Goal: Task Accomplishment & Management: Complete application form

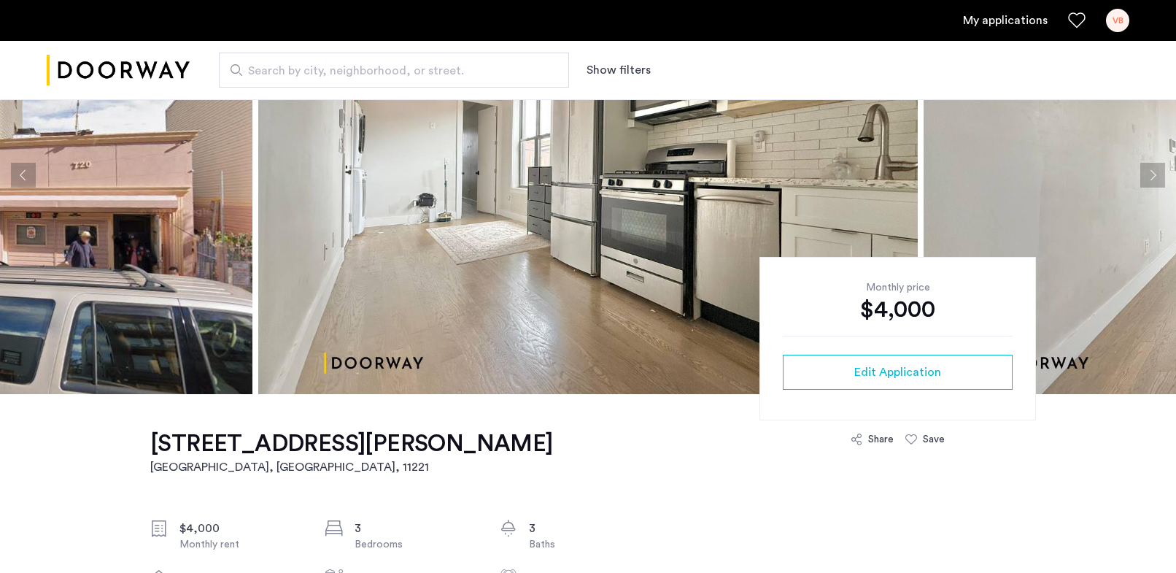
scroll to position [145, 0]
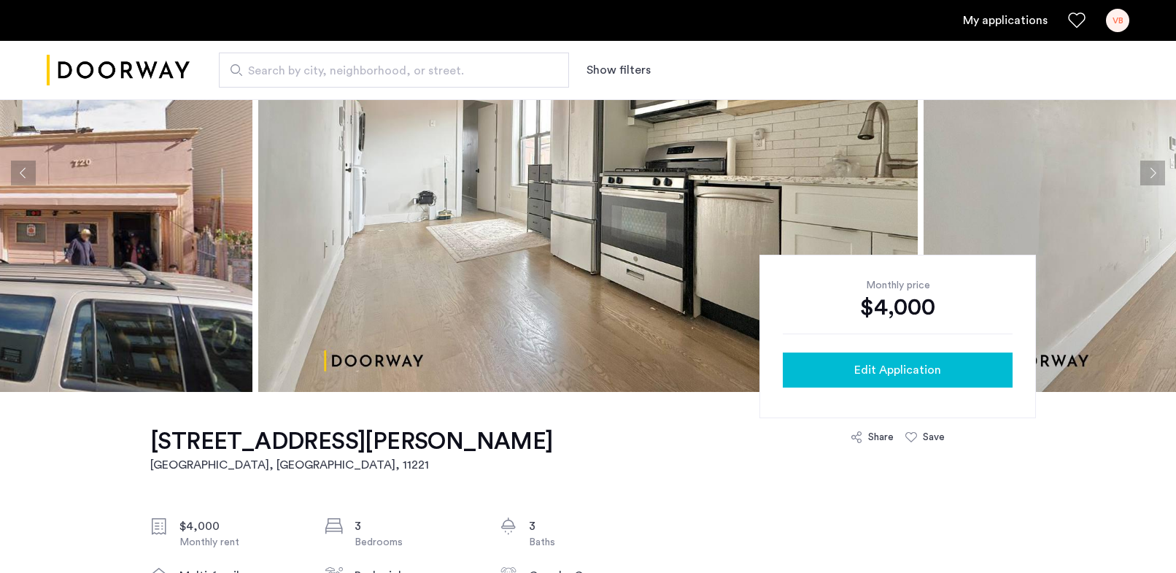
click at [866, 373] on span "Edit Application" at bounding box center [897, 370] width 87 height 18
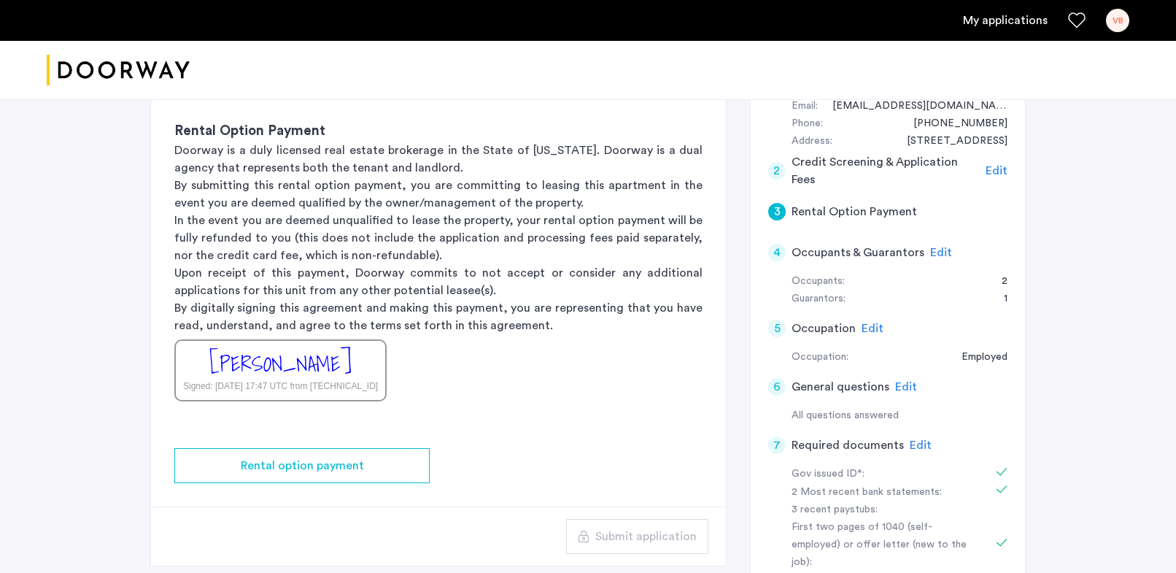
scroll to position [170, 0]
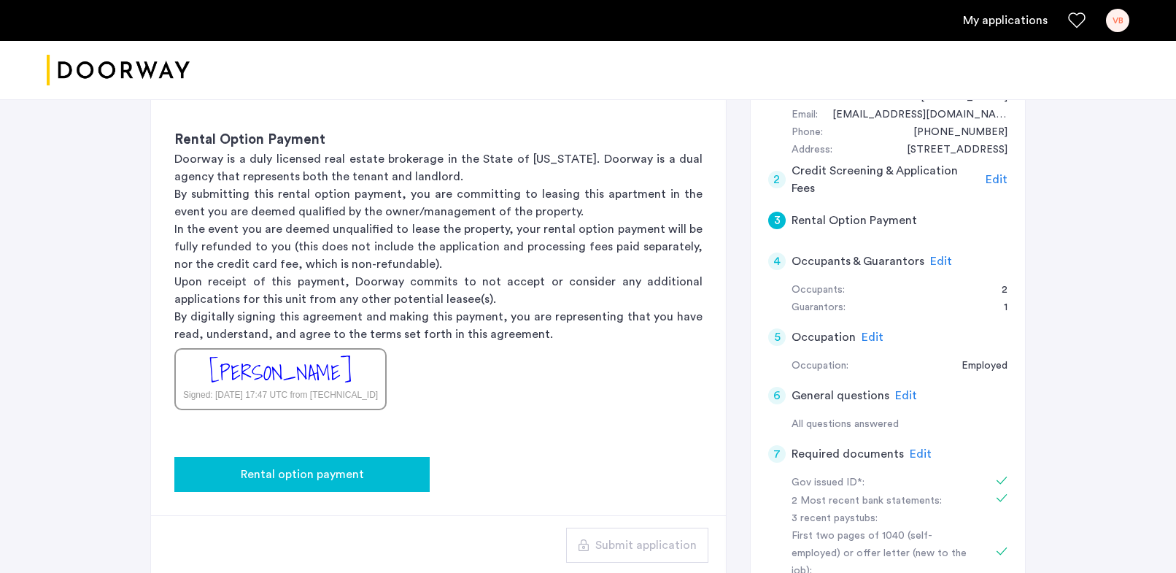
click at [382, 489] on button "Rental option payment" at bounding box center [301, 474] width 255 height 35
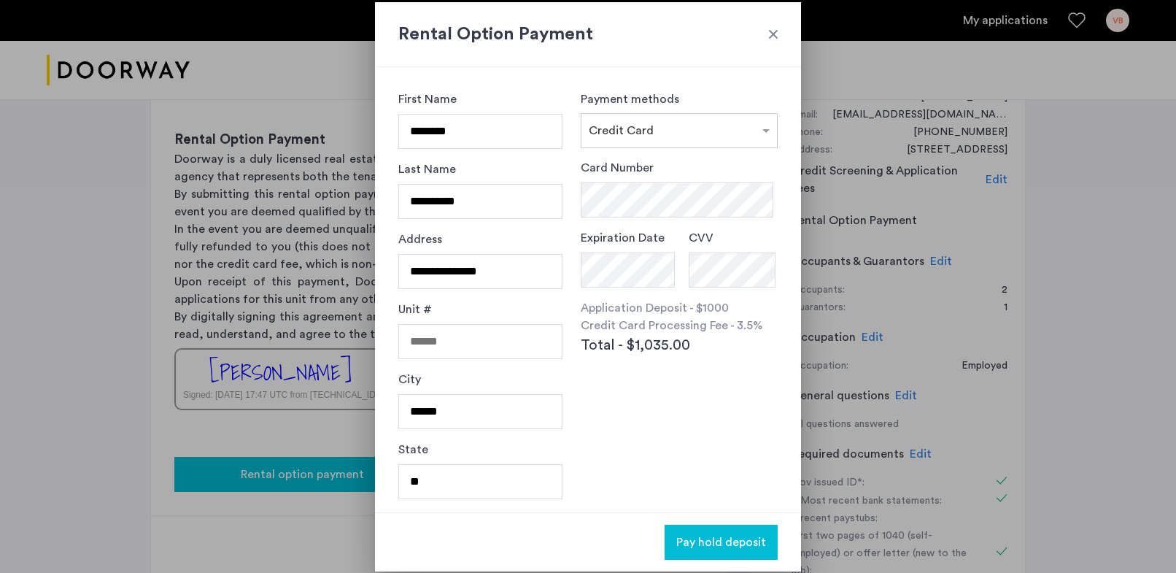
scroll to position [0, 0]
click at [382, 471] on div "**********" at bounding box center [588, 286] width 426 height 569
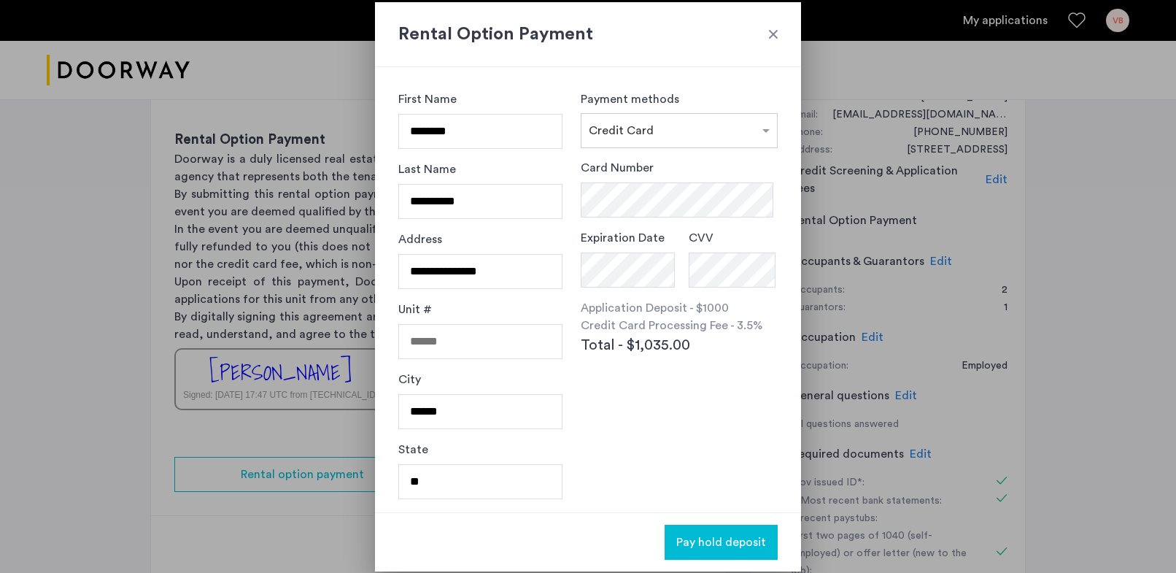
click at [770, 30] on div at bounding box center [773, 34] width 15 height 15
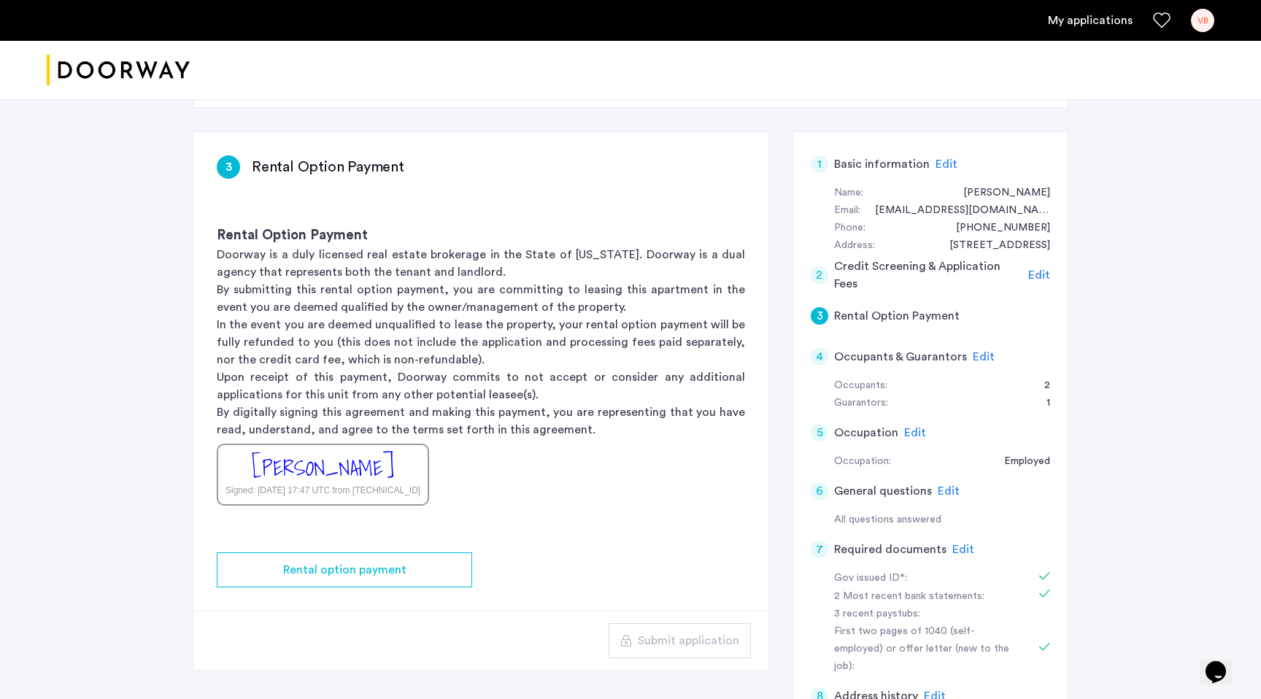
scroll to position [72, 0]
click at [824, 163] on div "1" at bounding box center [820, 167] width 18 height 18
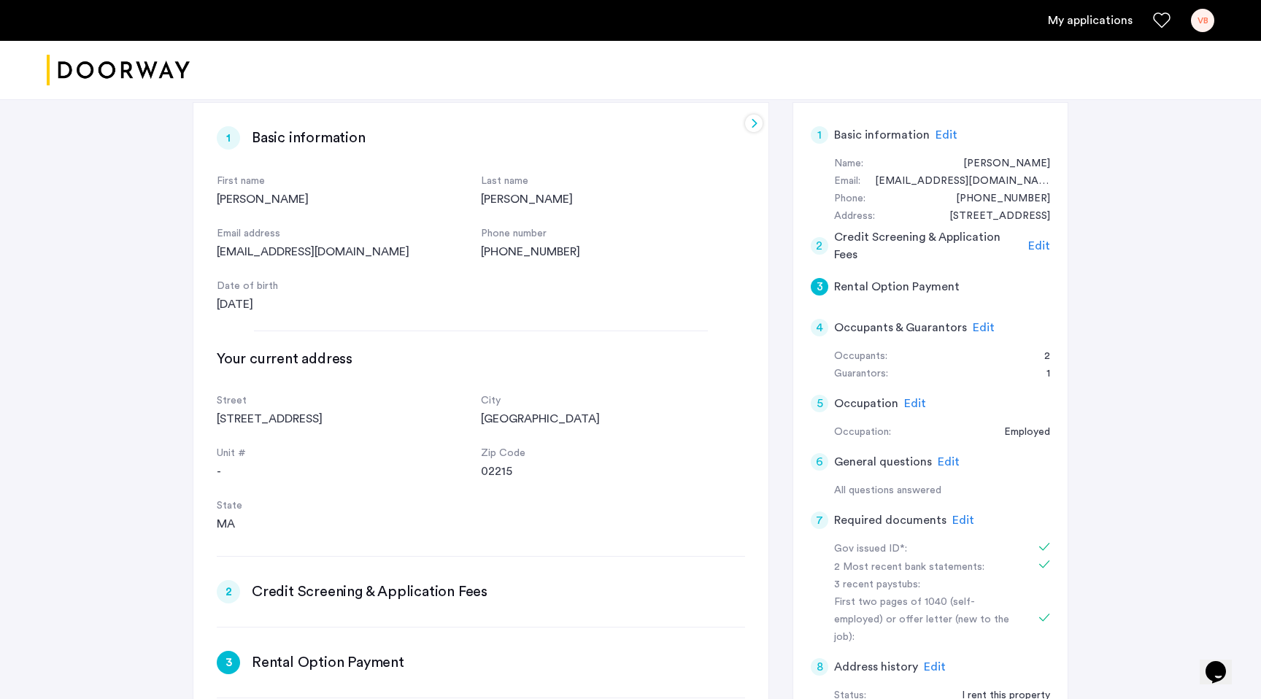
scroll to position [98, 0]
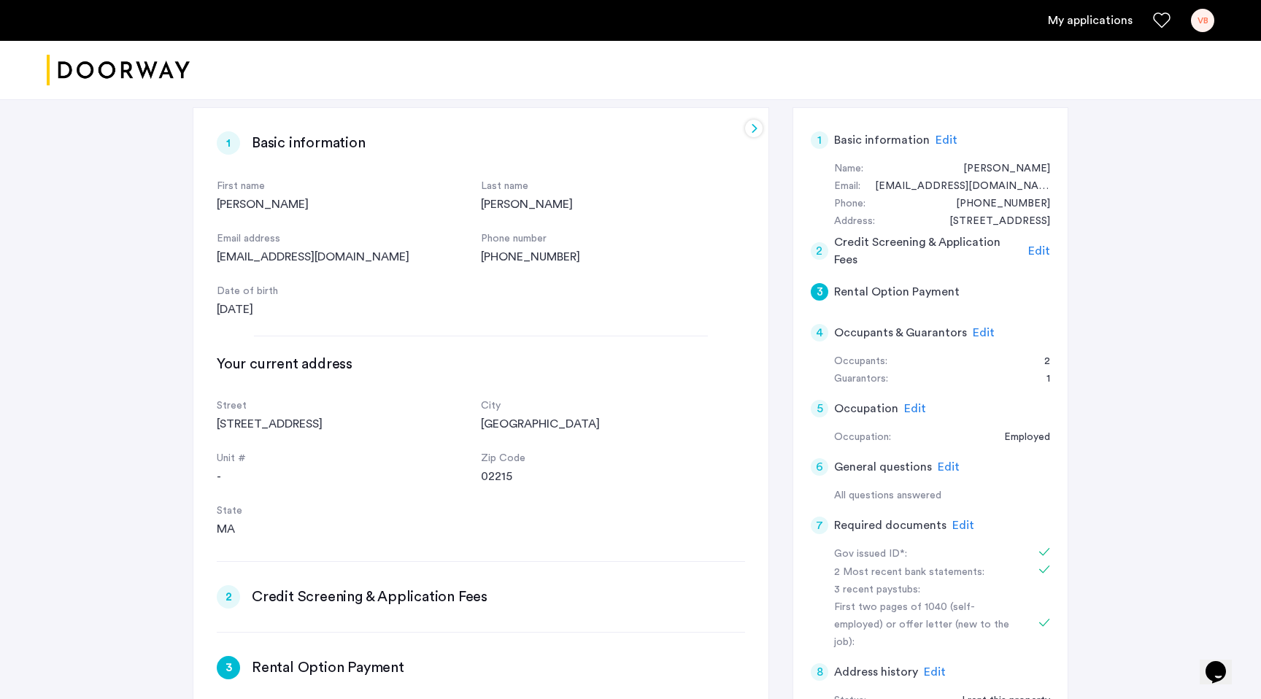
click at [817, 144] on div "1" at bounding box center [820, 140] width 18 height 18
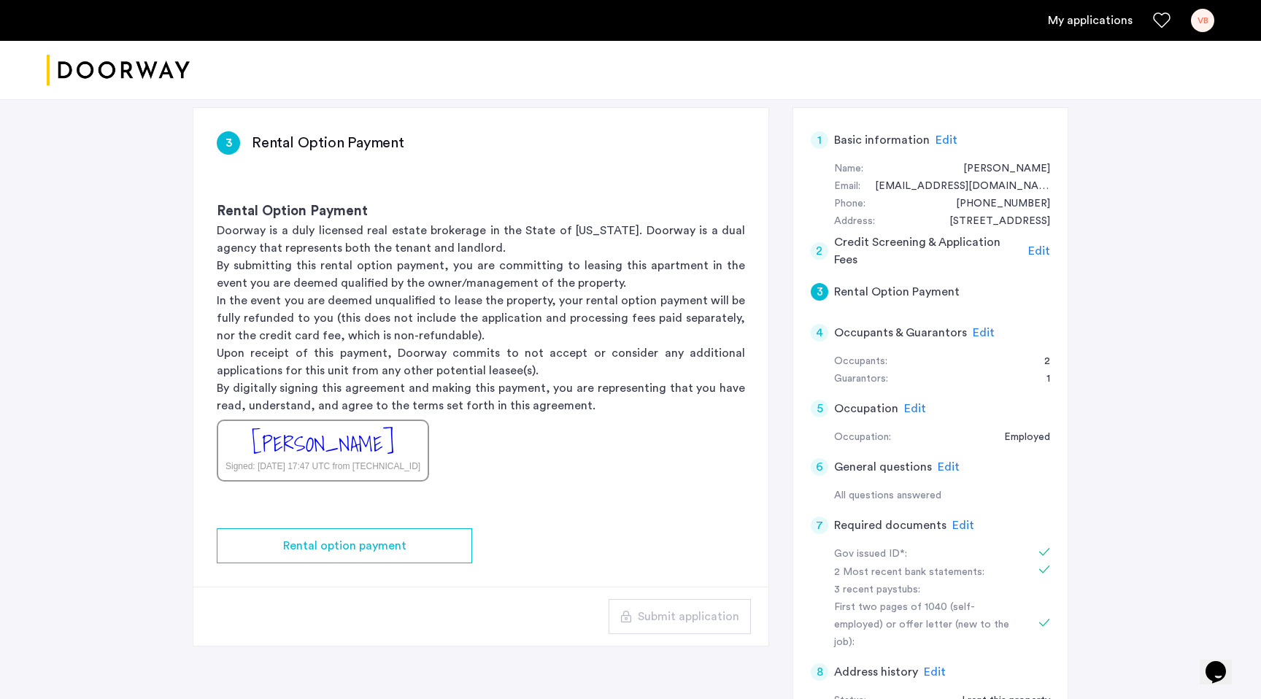
click at [825, 141] on div "1" at bounding box center [820, 140] width 18 height 18
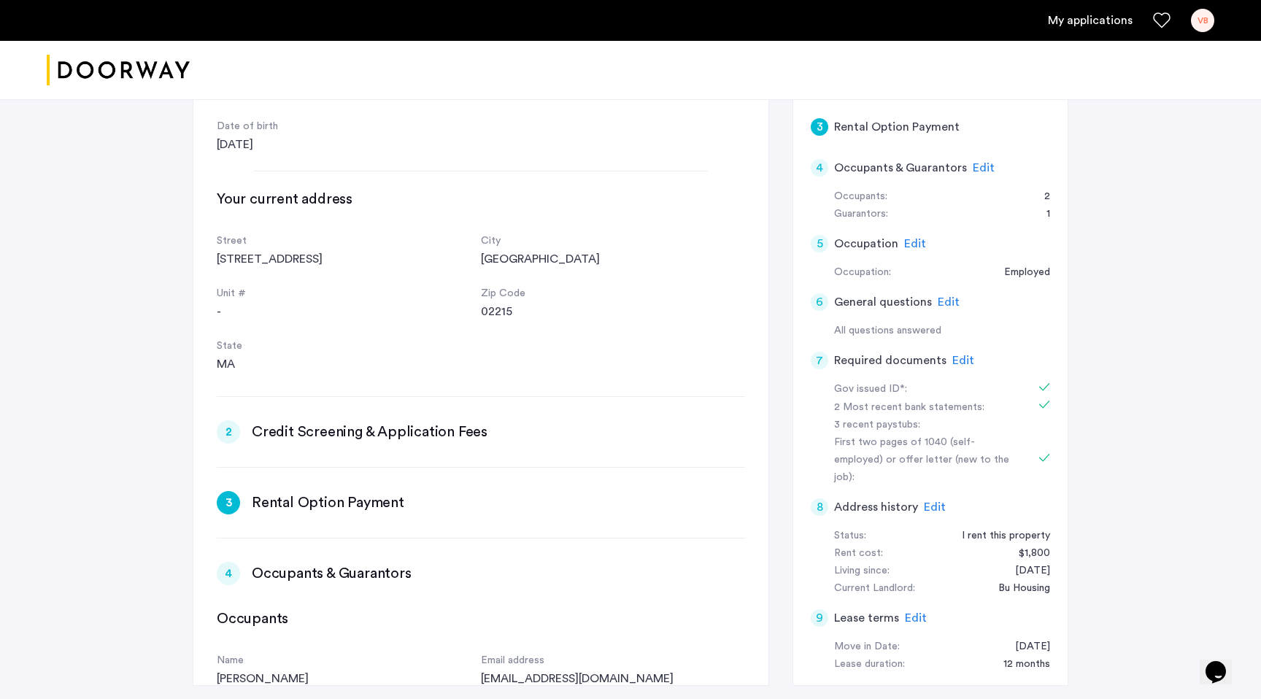
scroll to position [456, 0]
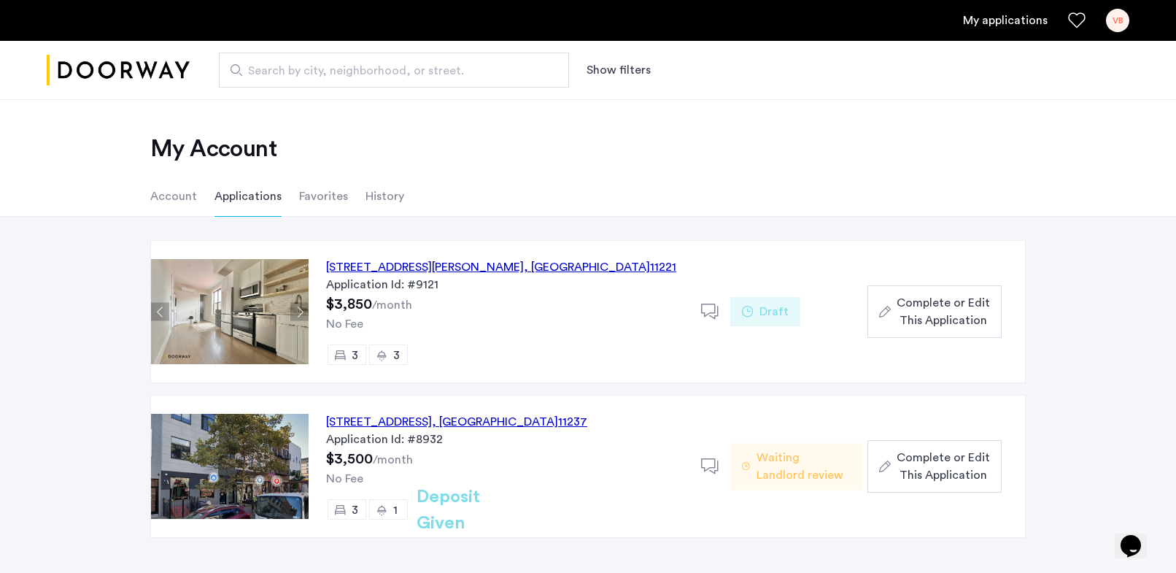
click at [492, 258] on div "722 Hart Street, Unit 2R, Brooklyn , NY 11221" at bounding box center [501, 267] width 350 height 18
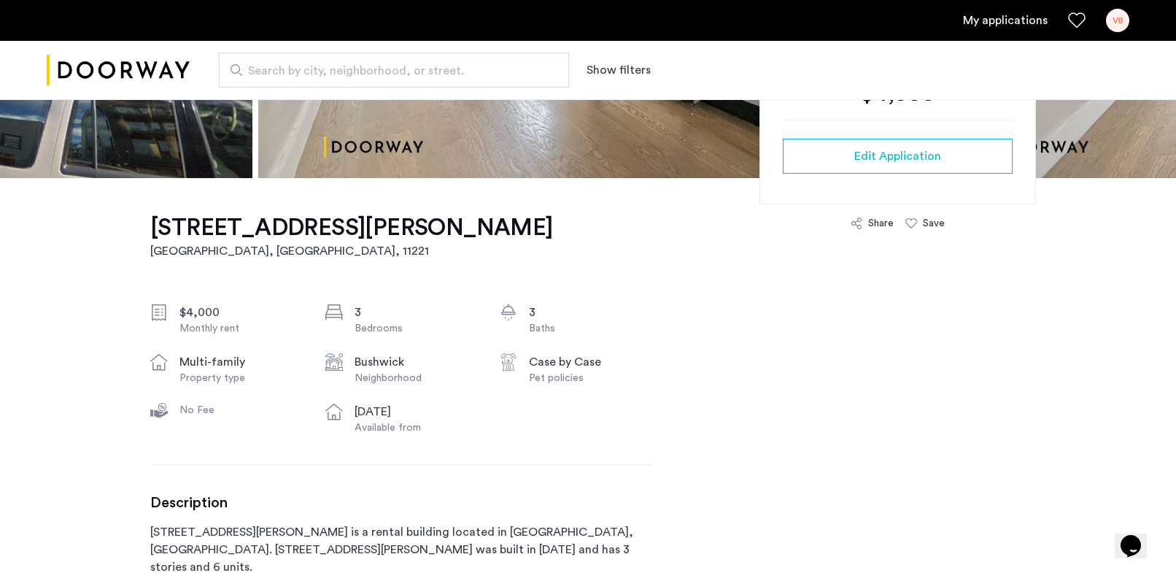
scroll to position [93, 0]
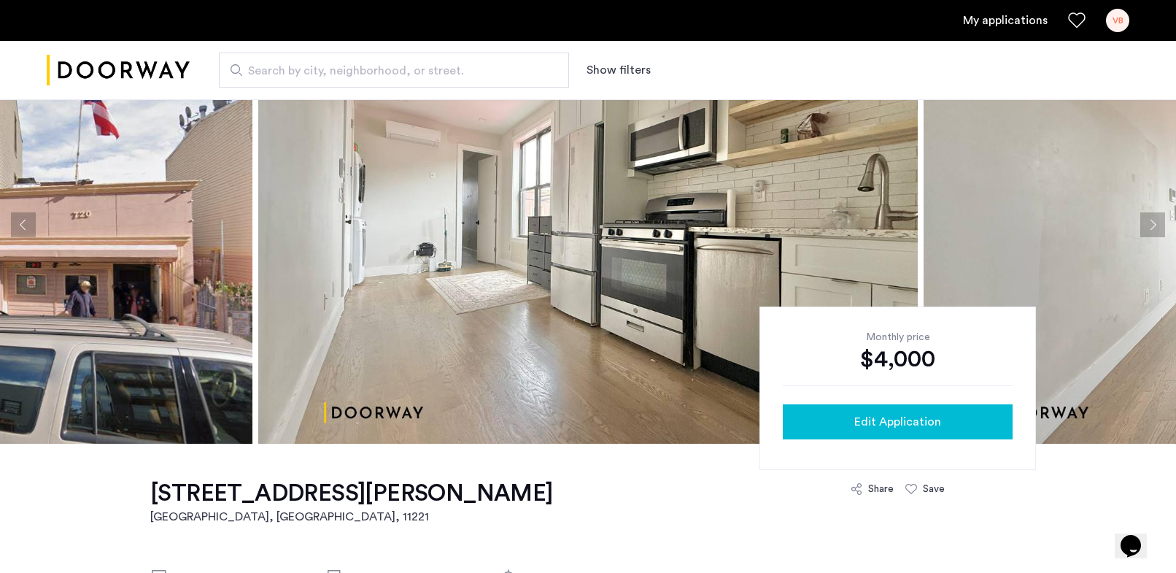
click at [897, 423] on span "Edit Application" at bounding box center [897, 422] width 87 height 18
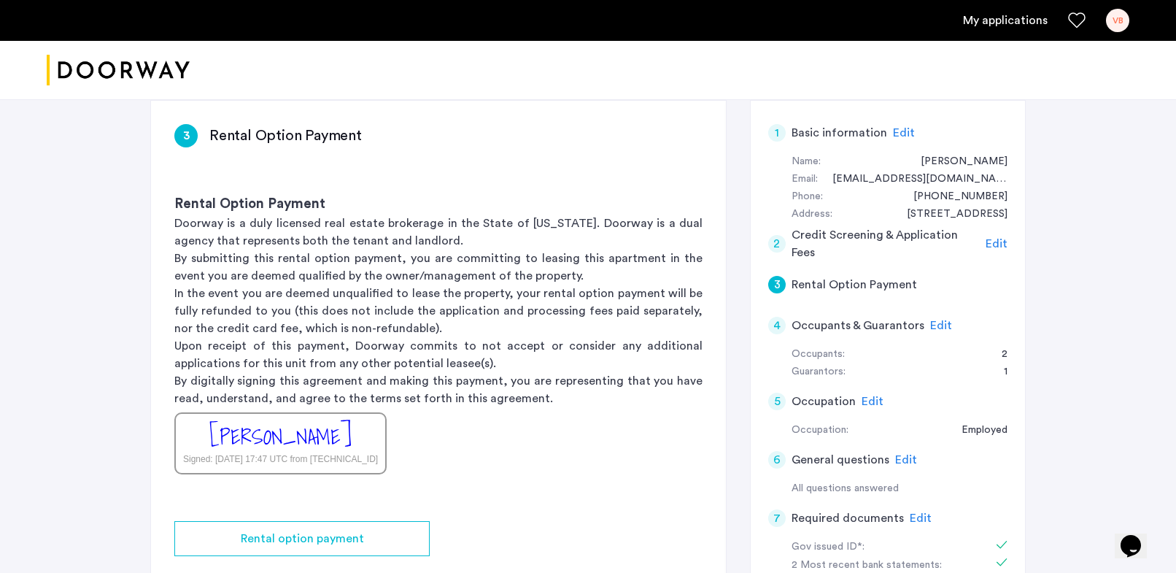
scroll to position [107, 0]
click at [773, 243] on div "2" at bounding box center [777, 243] width 18 height 18
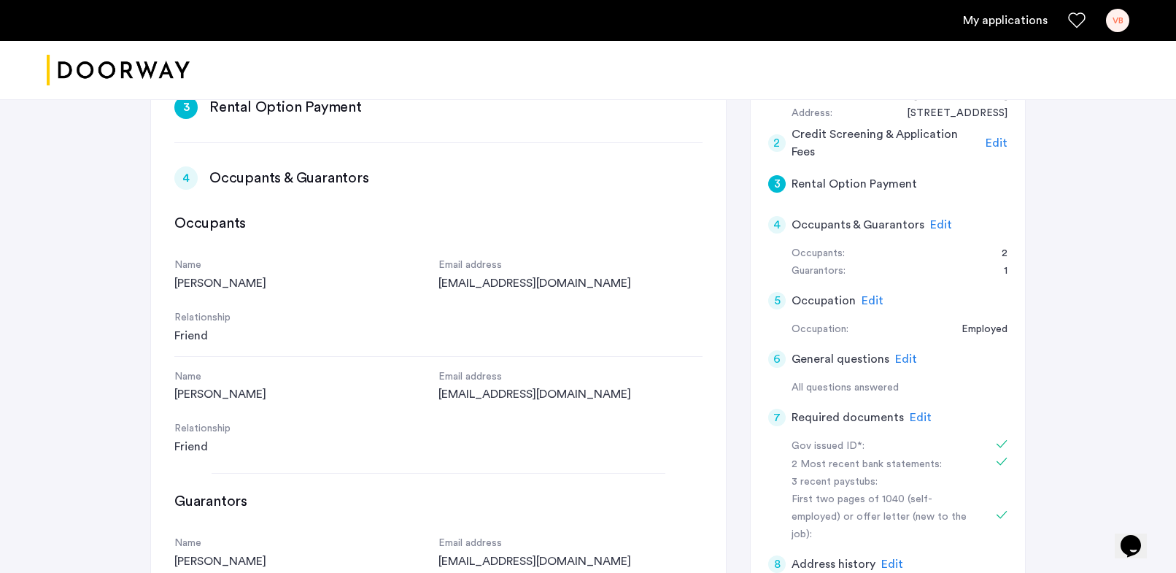
scroll to position [0, 0]
click at [780, 228] on div "4" at bounding box center [777, 225] width 18 height 18
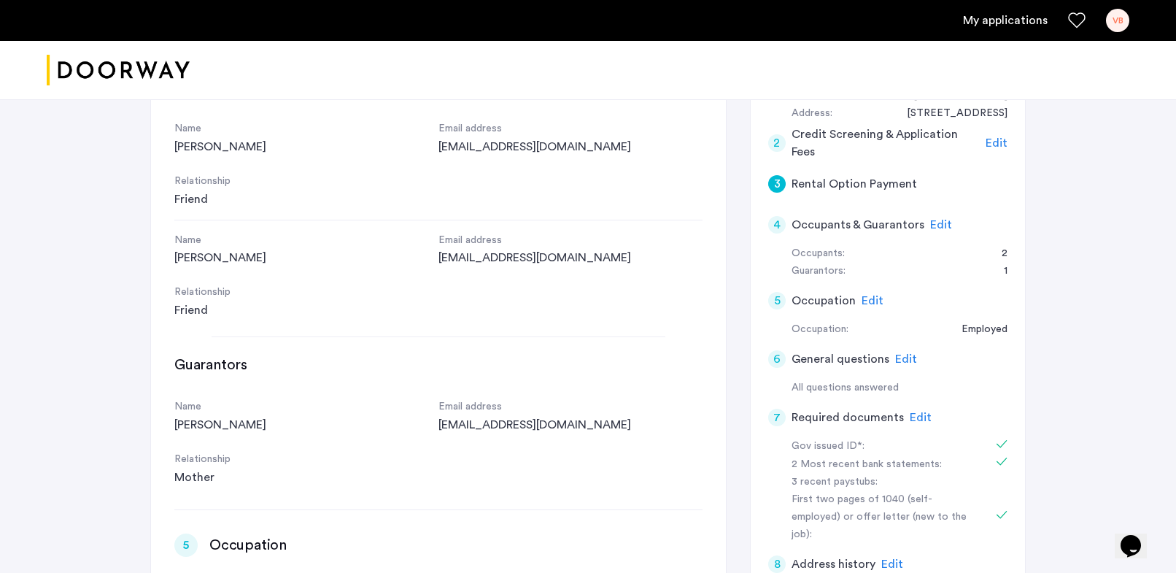
scroll to position [594, 0]
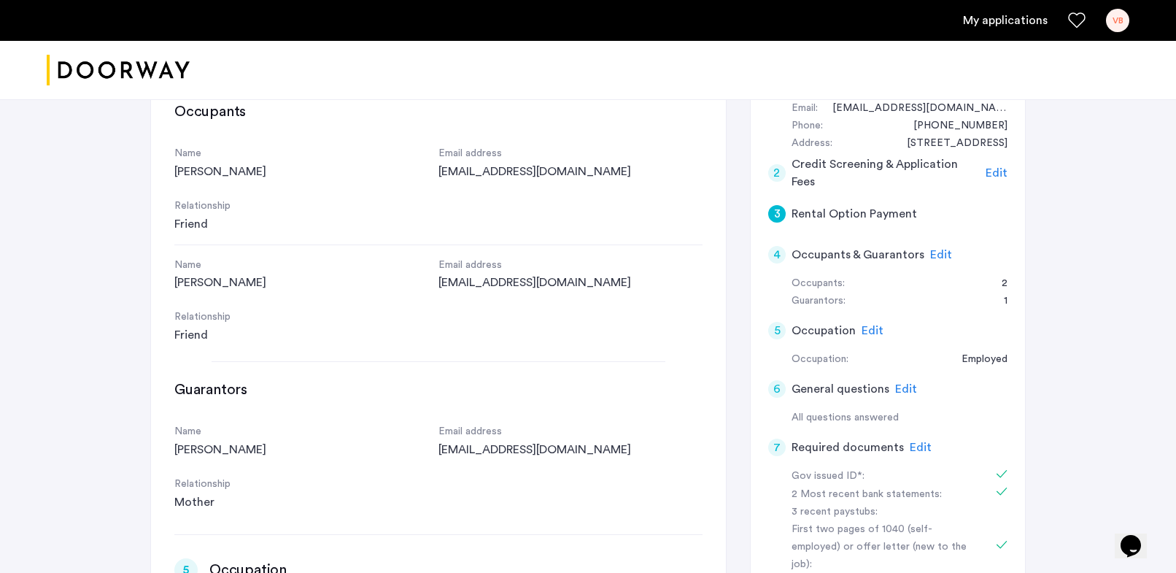
click at [779, 167] on div "2" at bounding box center [777, 173] width 18 height 18
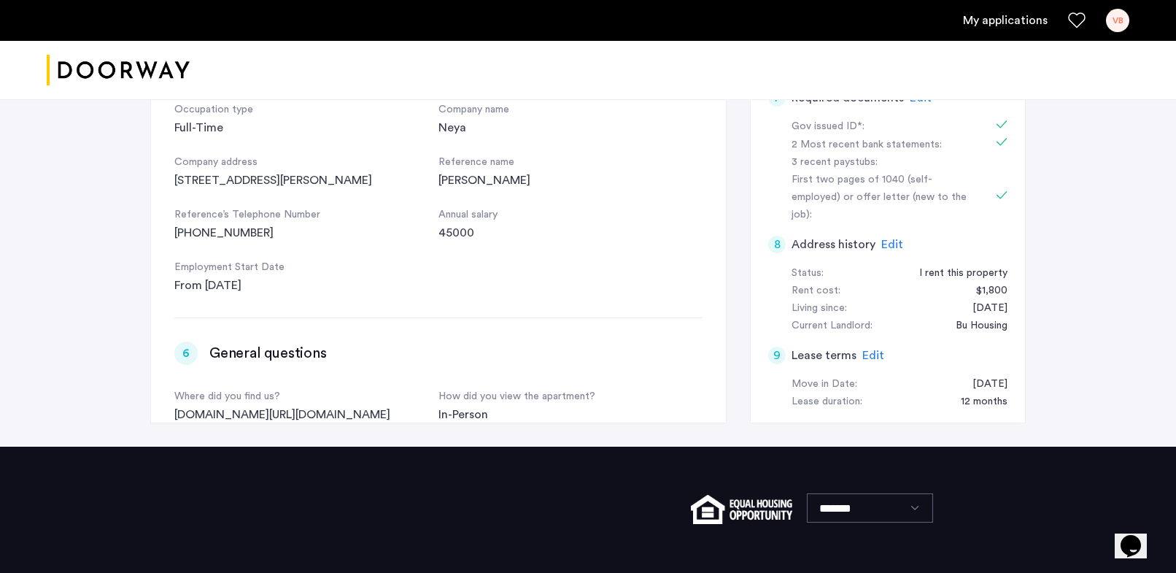
scroll to position [592, 0]
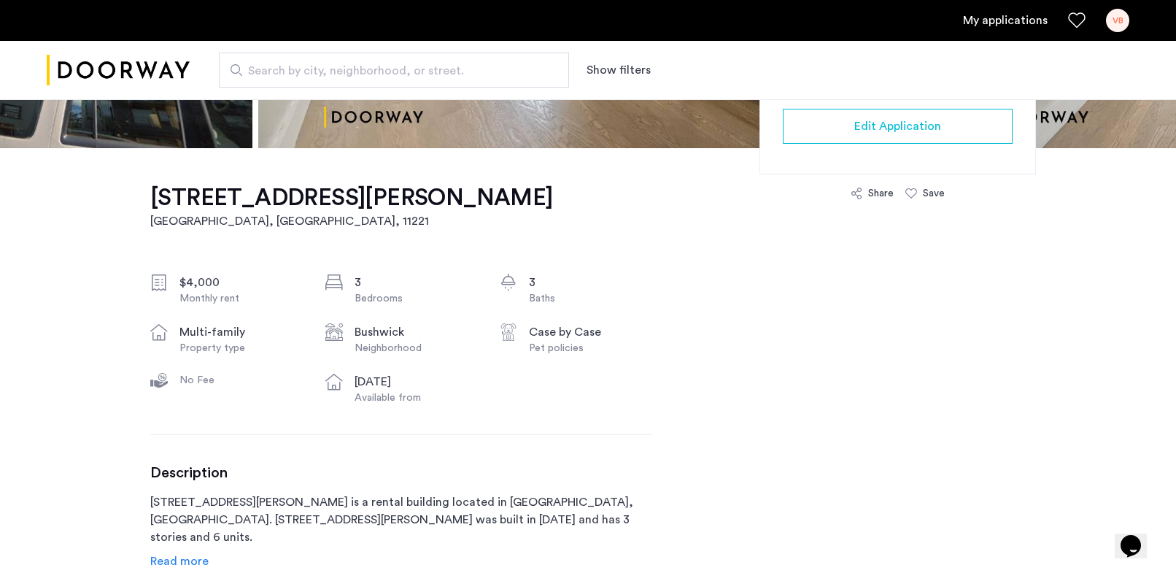
scroll to position [179, 0]
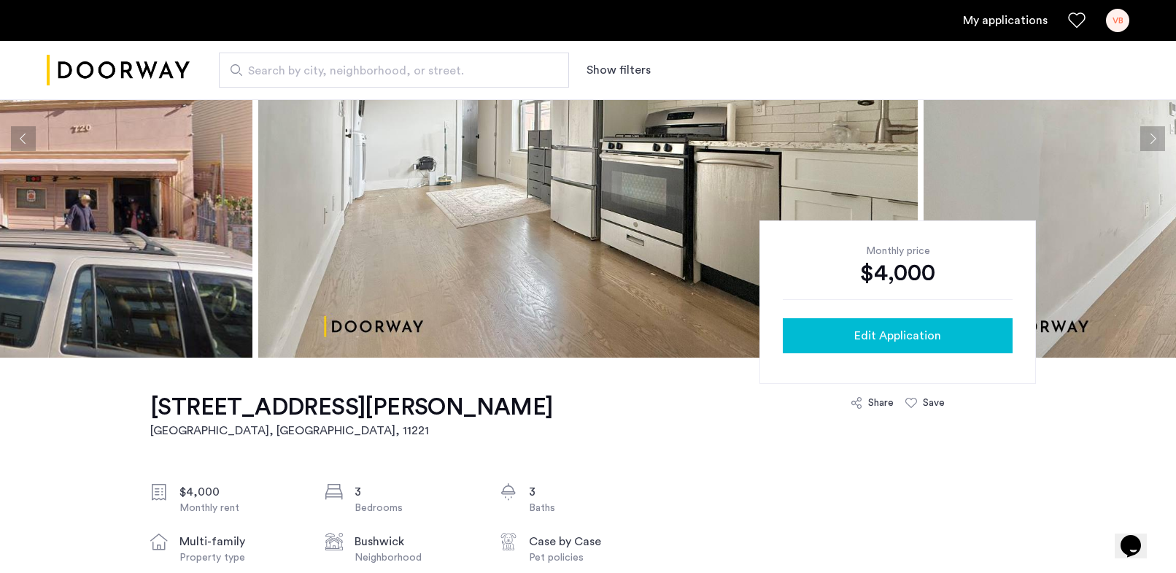
click at [896, 327] on span "Edit Application" at bounding box center [897, 336] width 87 height 18
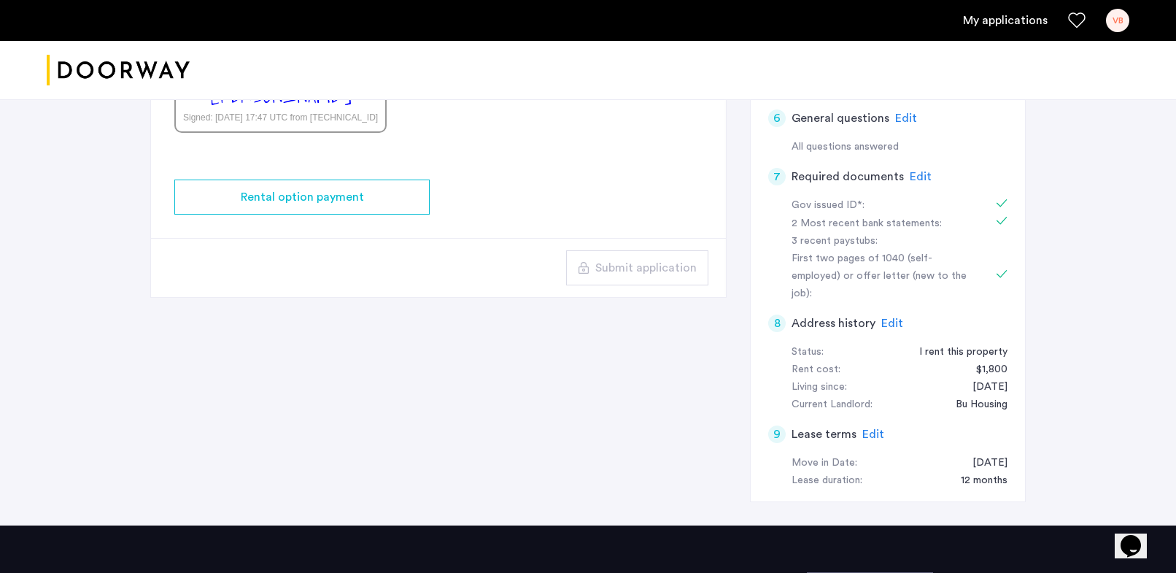
scroll to position [592, 0]
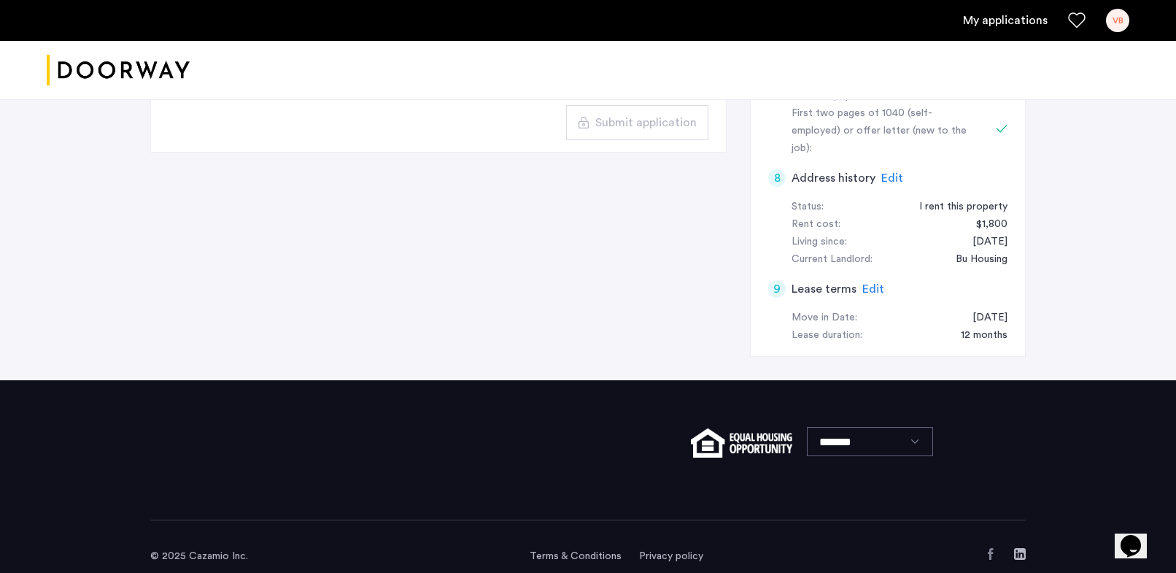
click at [784, 280] on div "9" at bounding box center [777, 289] width 18 height 18
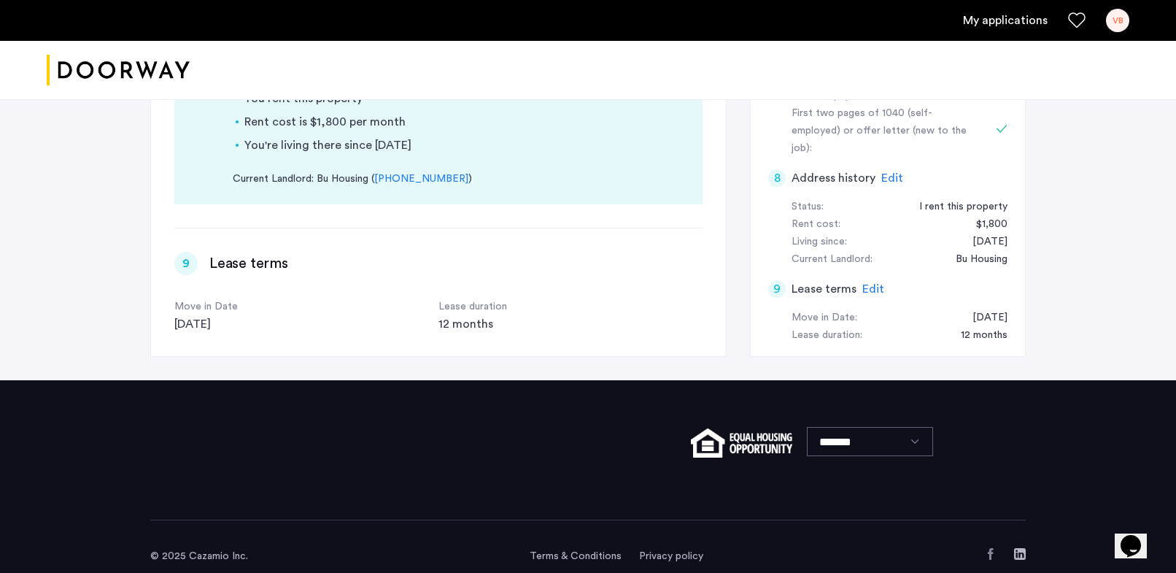
scroll to position [0, 0]
click at [877, 283] on span "Edit" at bounding box center [873, 289] width 22 height 12
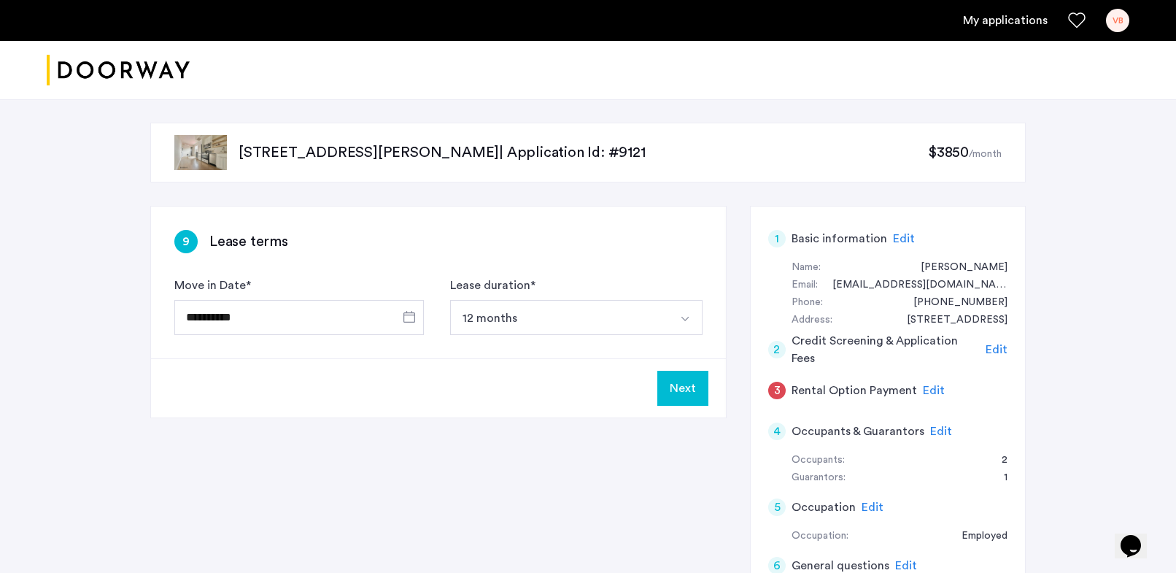
click at [497, 323] on button "12 months" at bounding box center [559, 317] width 218 height 35
click at [598, 312] on button "12 months" at bounding box center [559, 317] width 218 height 35
click at [676, 311] on button "Select option" at bounding box center [685, 317] width 35 height 35
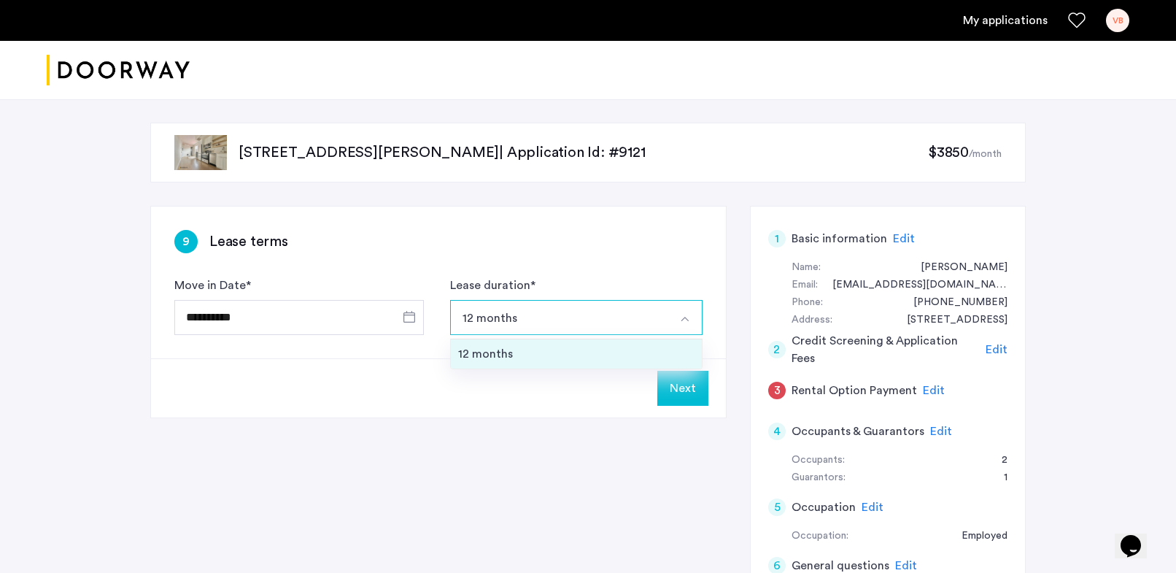
click at [650, 355] on div "12 months" at bounding box center [576, 354] width 236 height 18
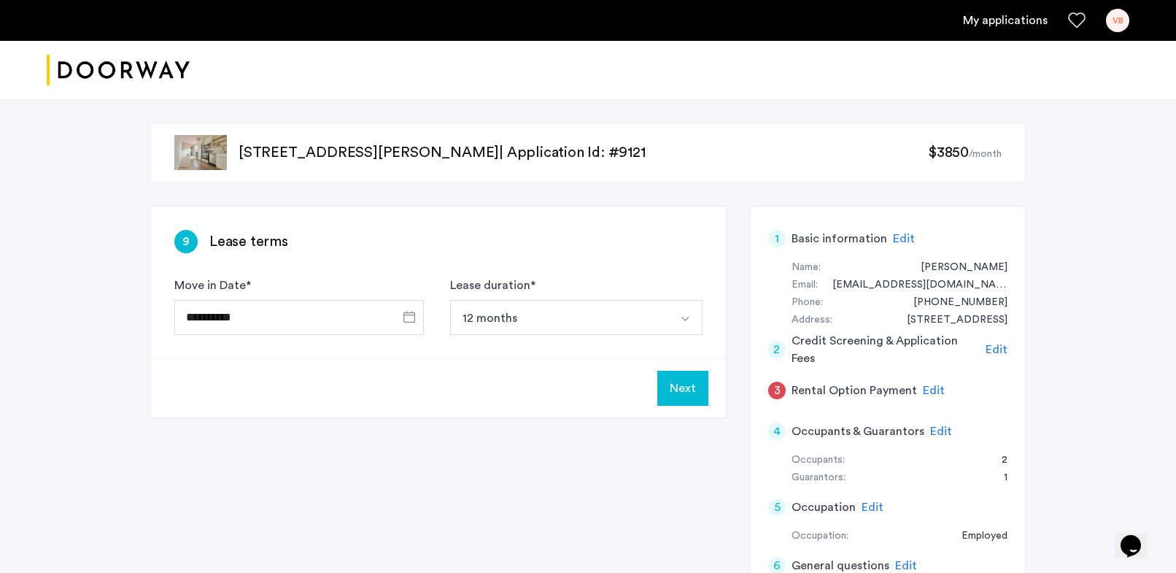
click at [684, 380] on button "Next" at bounding box center [682, 388] width 51 height 35
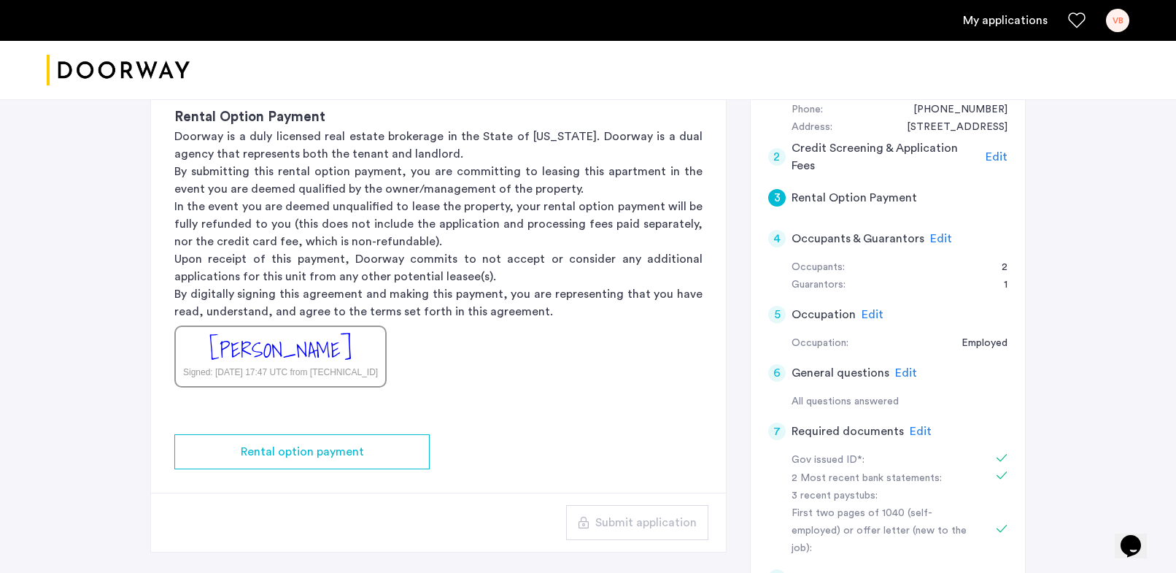
scroll to position [195, 0]
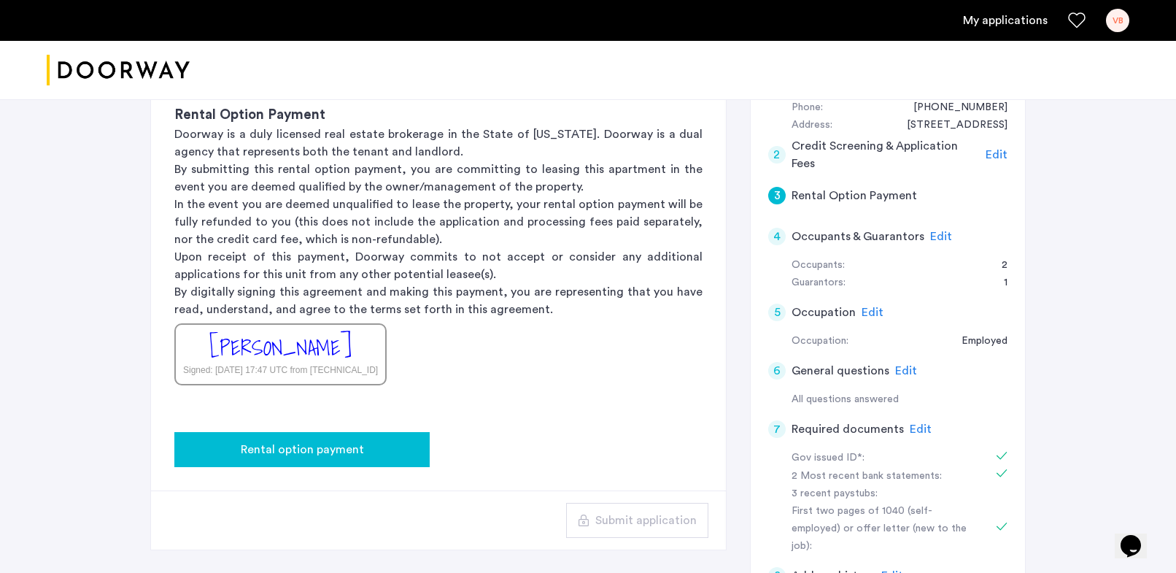
click at [378, 454] on div "Rental option payment" at bounding box center [302, 450] width 232 height 18
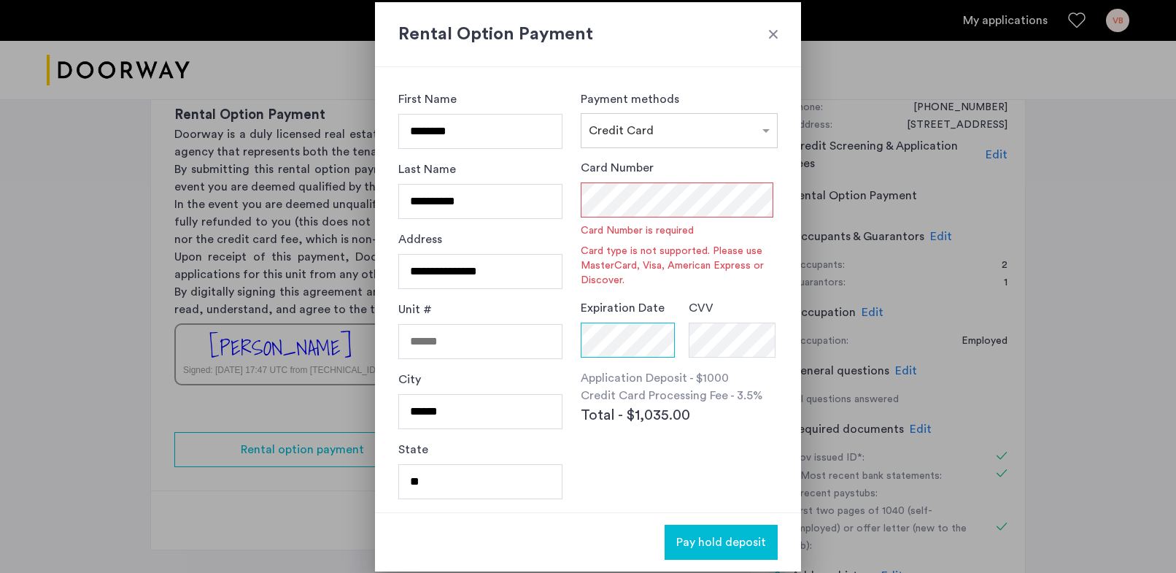
click at [626, 280] on form "Card Number Card Number is required Card type is not supported. Please use Mast…" at bounding box center [679, 258] width 197 height 198
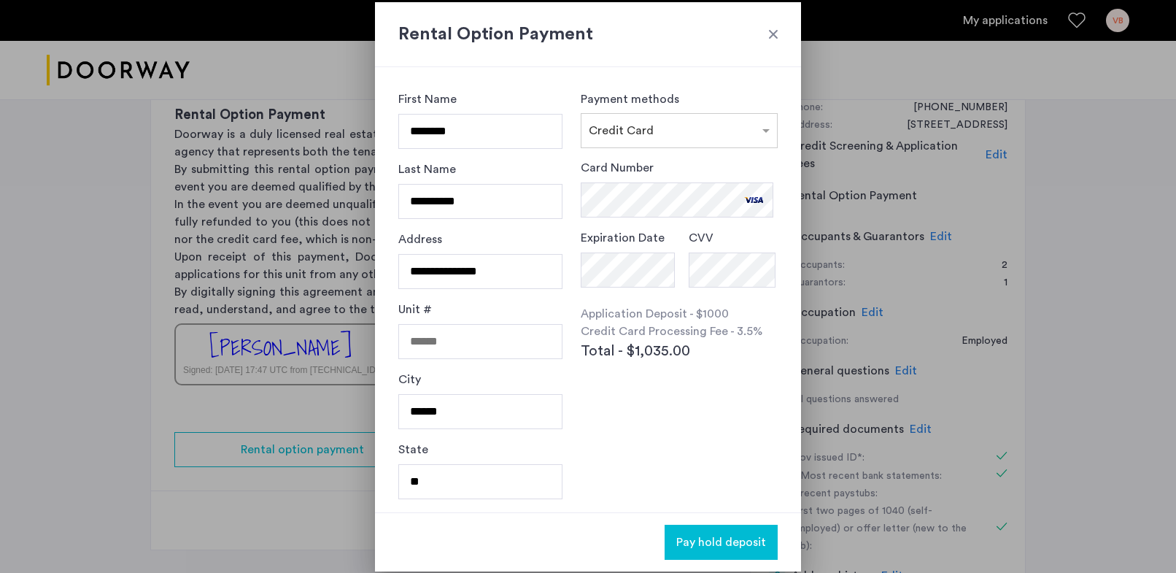
click at [649, 460] on div "Payment methods × Credit Card Card Number Expiration Date CVV Application Depos…" at bounding box center [679, 289] width 197 height 398
click at [730, 536] on span "Pay hold deposit" at bounding box center [721, 542] width 90 height 18
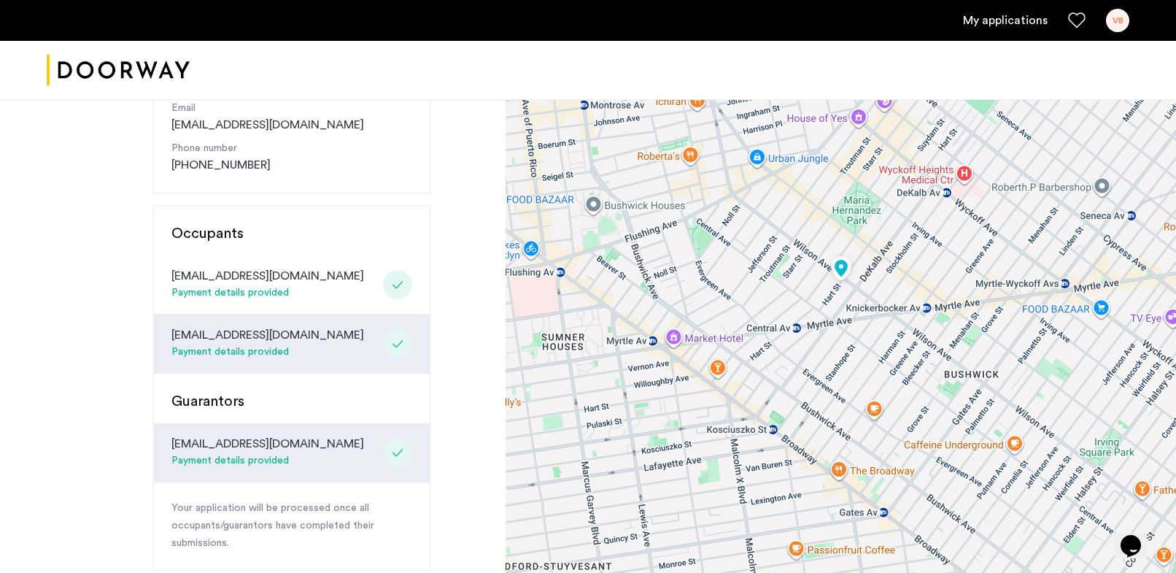
scroll to position [614, 0]
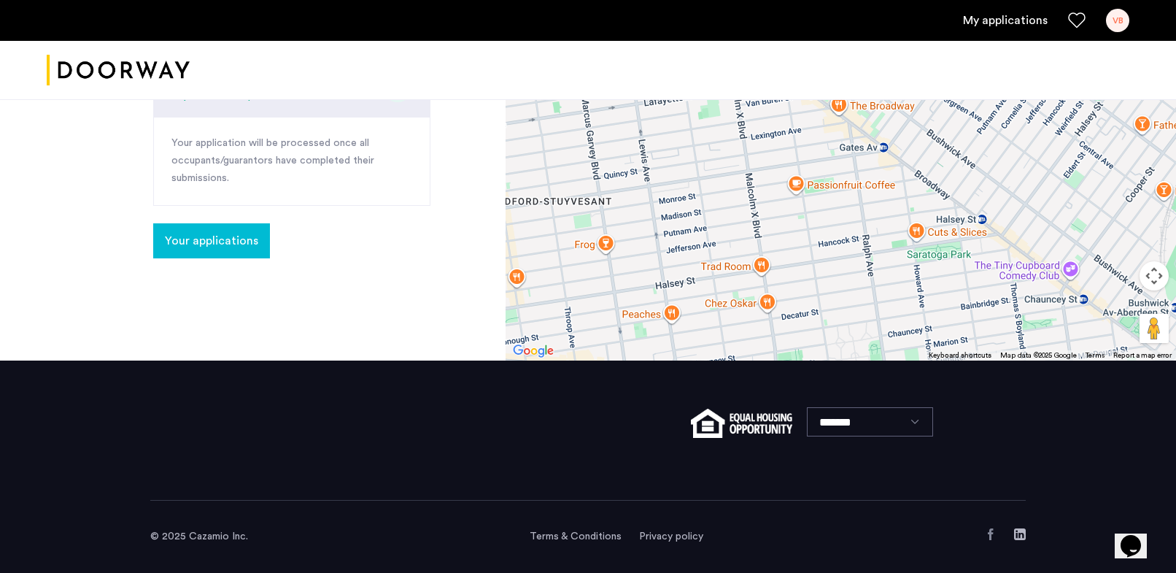
click at [225, 241] on span "Your applications" at bounding box center [211, 241] width 93 height 18
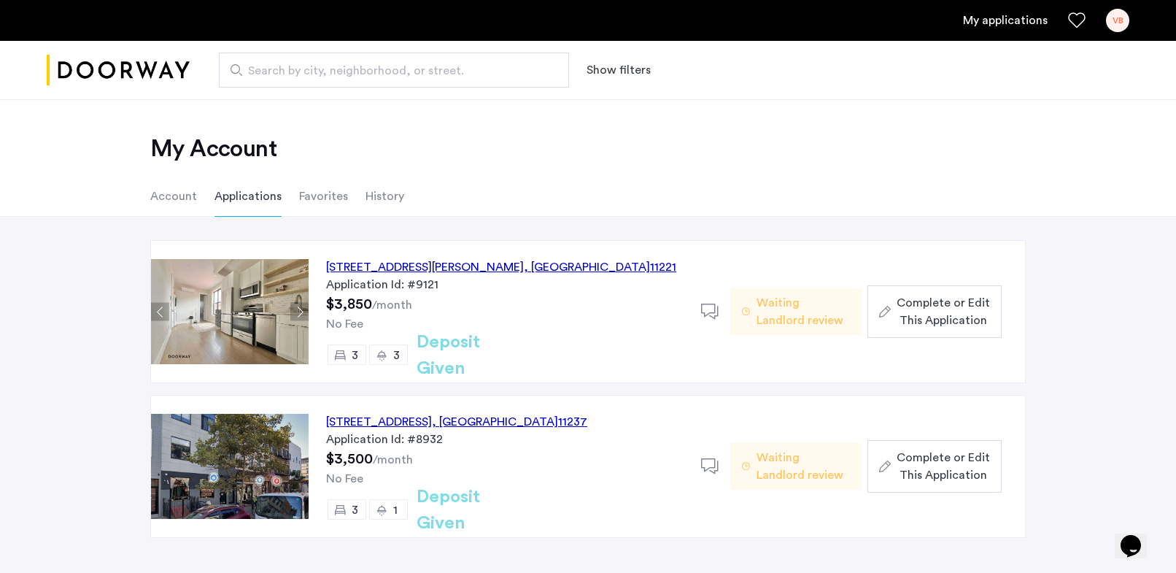
click at [486, 266] on div "722 Hart Street, Unit 2R, Brooklyn , NY 11221" at bounding box center [501, 267] width 350 height 18
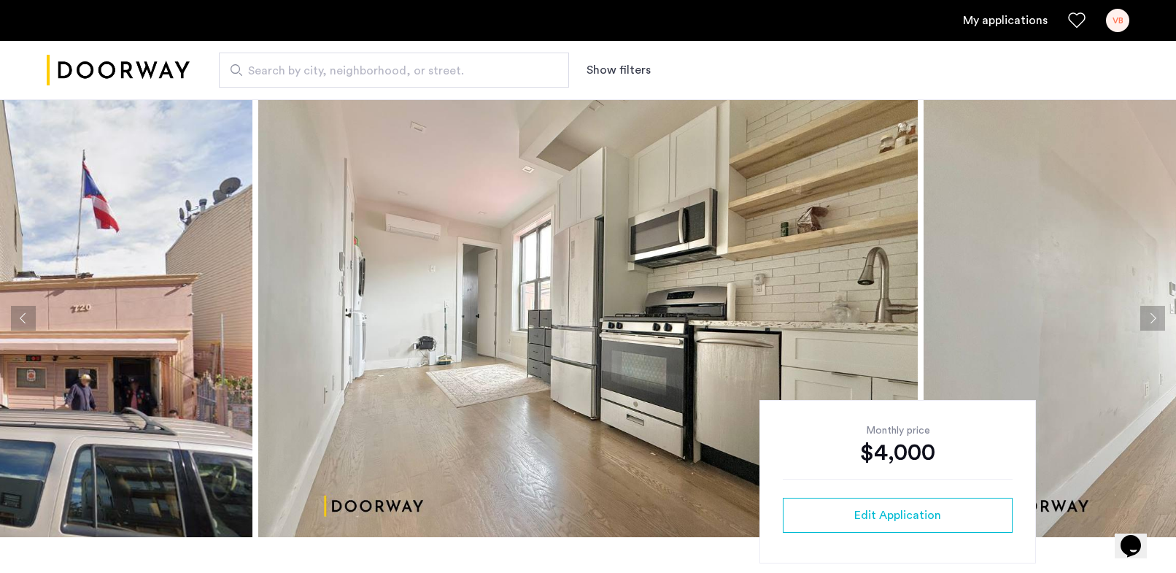
scroll to position [766, 0]
